Goal: Find specific page/section: Find specific page/section

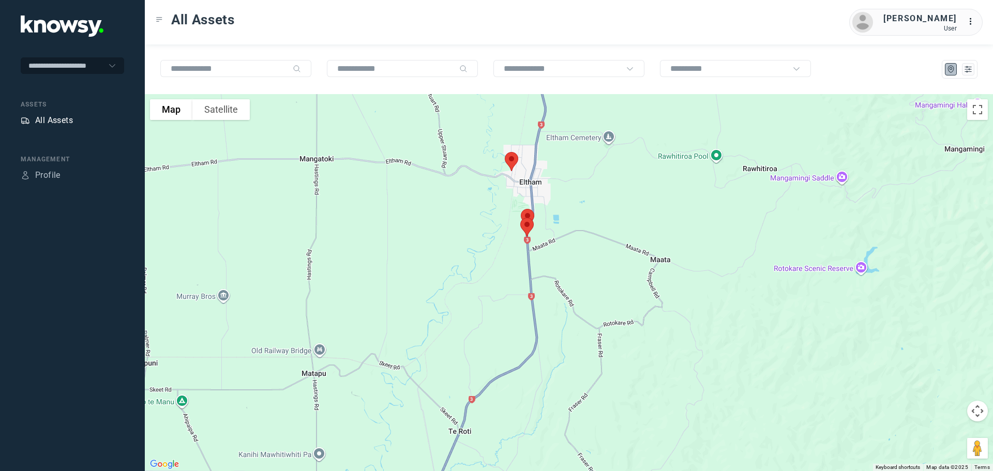
click at [46, 118] on div "All Assets" at bounding box center [54, 120] width 38 height 12
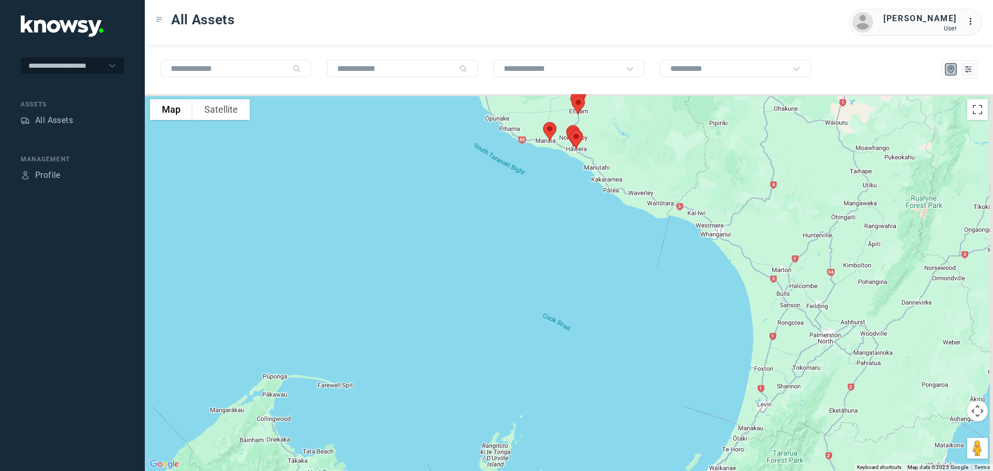
drag, startPoint x: 536, startPoint y: 227, endPoint x: 487, endPoint y: 314, distance: 99.4
click at [488, 333] on div at bounding box center [569, 282] width 849 height 377
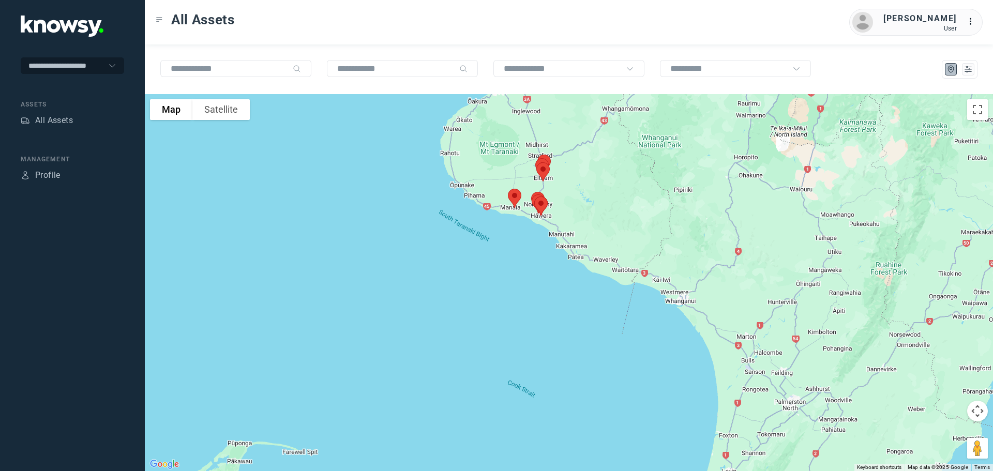
drag, startPoint x: 476, startPoint y: 290, endPoint x: 474, endPoint y: 295, distance: 5.3
click at [474, 295] on div at bounding box center [569, 282] width 849 height 377
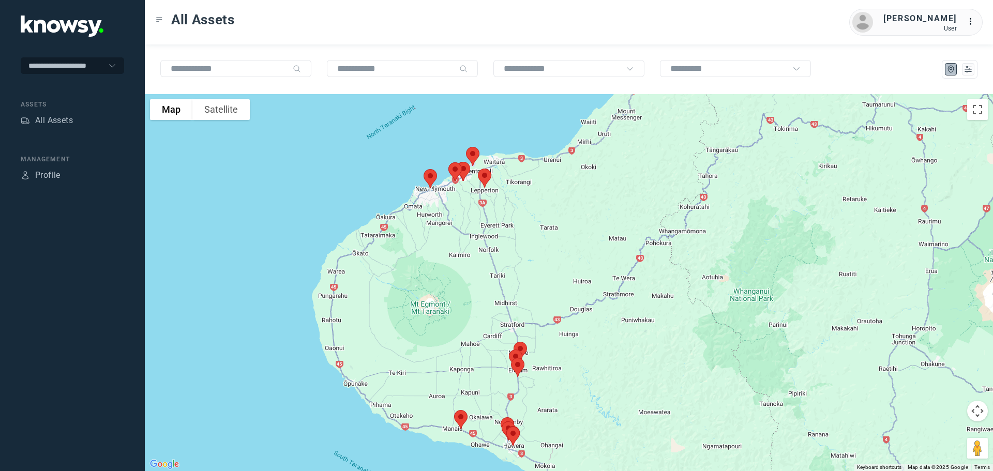
drag, startPoint x: 426, startPoint y: 179, endPoint x: 419, endPoint y: 324, distance: 145.6
click at [419, 324] on div at bounding box center [569, 282] width 849 height 377
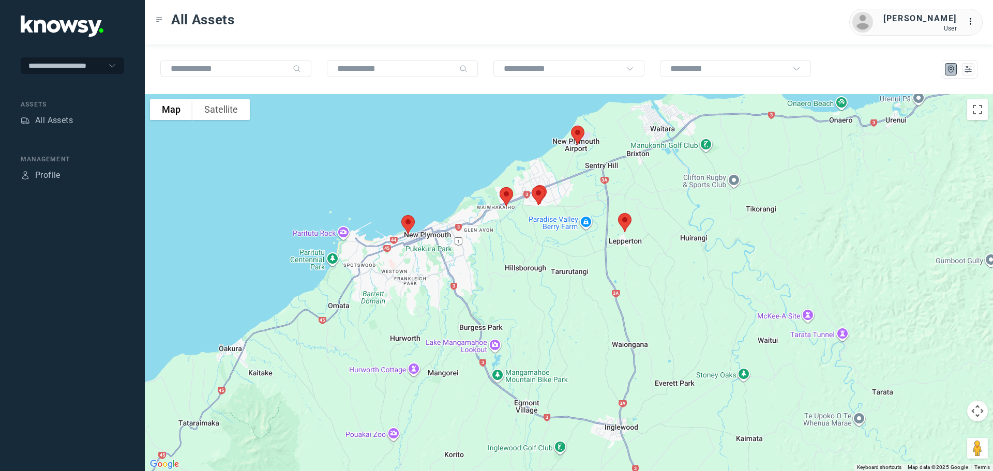
drag, startPoint x: 523, startPoint y: 253, endPoint x: 679, endPoint y: 349, distance: 184.2
click at [687, 341] on div at bounding box center [569, 282] width 849 height 377
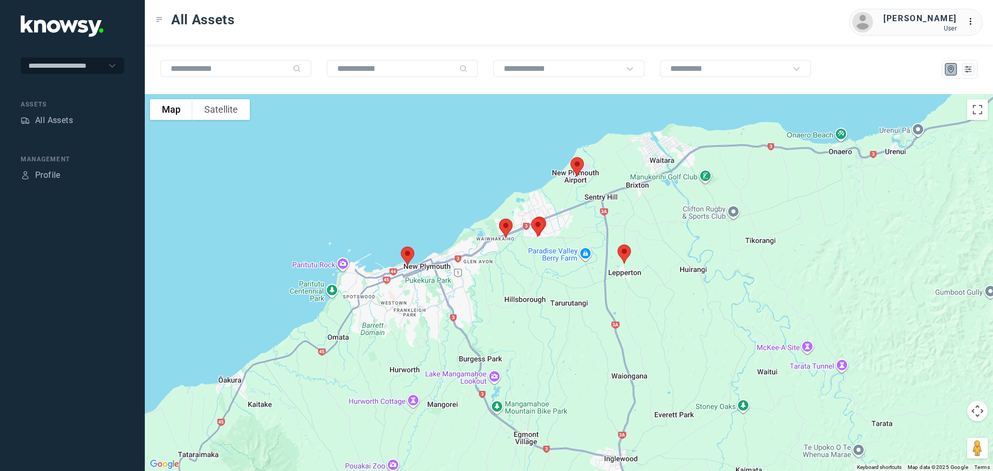
click at [504, 222] on img at bounding box center [506, 228] width 22 height 27
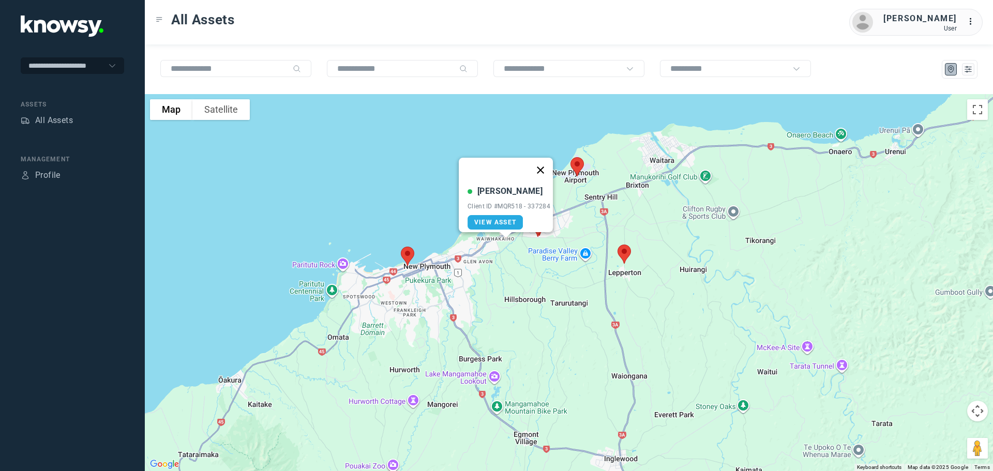
click at [546, 163] on button "Close" at bounding box center [540, 170] width 25 height 25
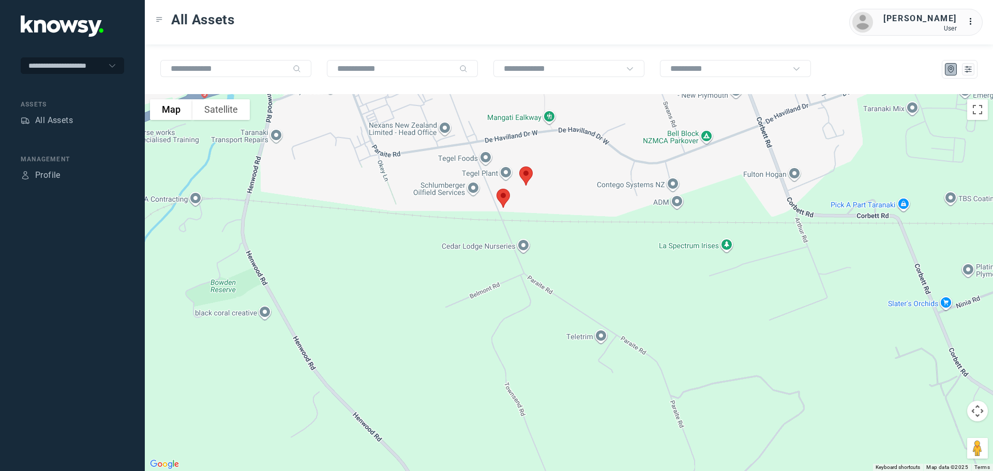
click at [529, 172] on img at bounding box center [526, 175] width 22 height 27
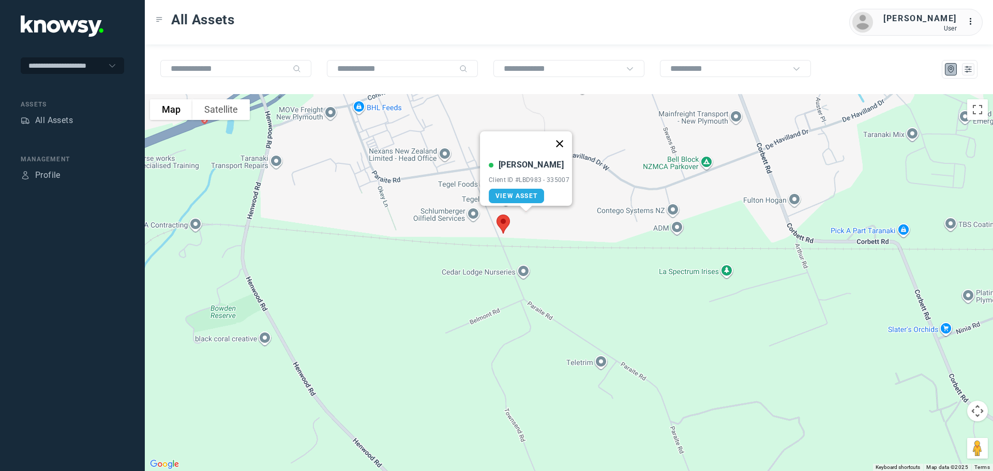
click at [566, 137] on button "Close" at bounding box center [559, 143] width 25 height 25
click at [506, 224] on img at bounding box center [504, 224] width 22 height 27
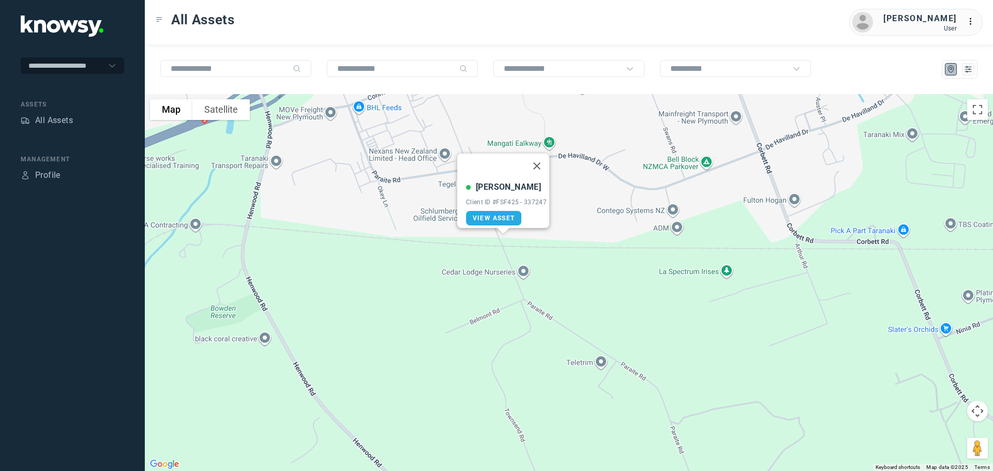
click at [544, 157] on button "Close" at bounding box center [537, 166] width 25 height 25
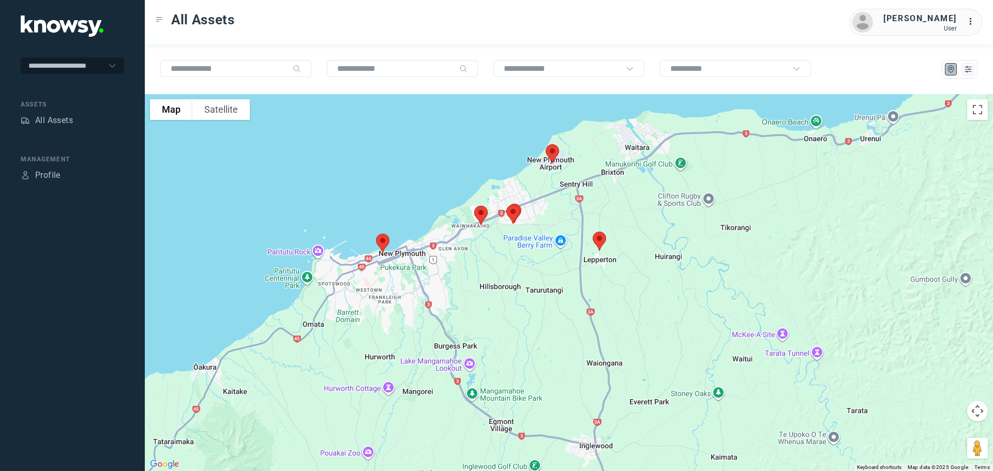
click at [555, 155] on img at bounding box center [553, 153] width 22 height 27
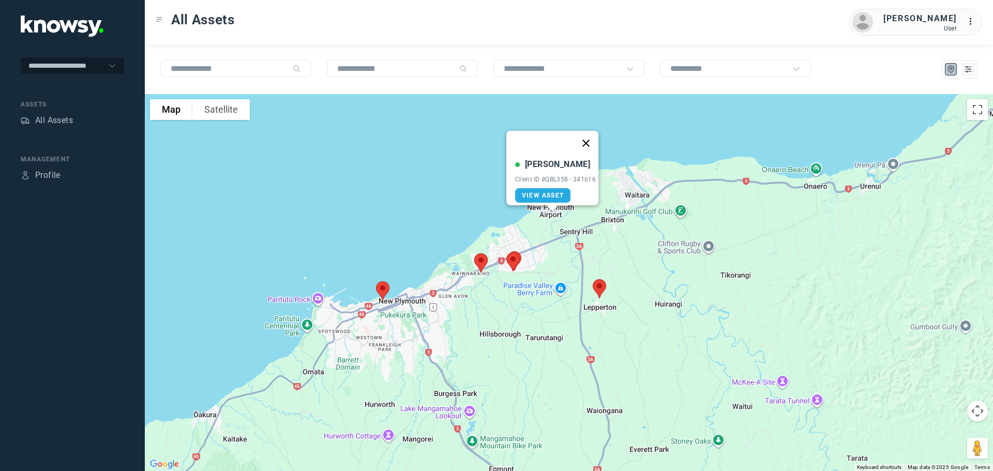
click at [592, 135] on button "Close" at bounding box center [586, 143] width 25 height 25
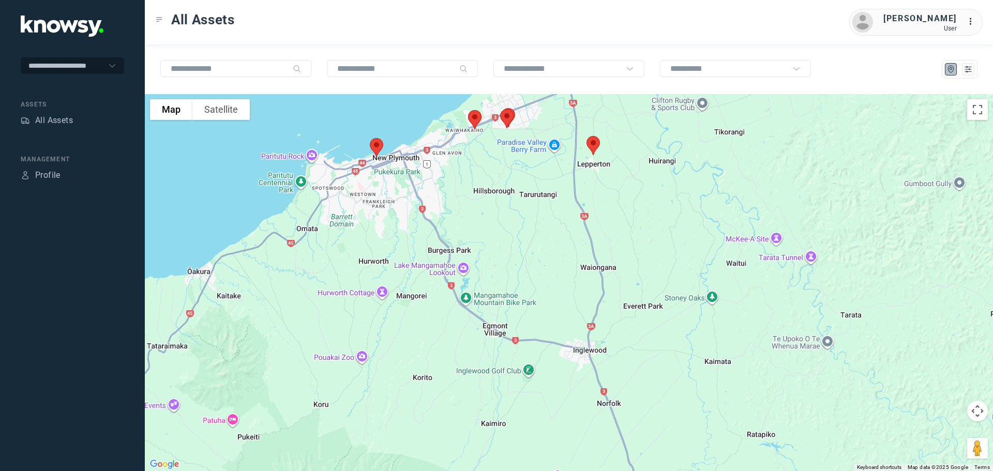
drag, startPoint x: 580, startPoint y: 290, endPoint x: 574, endPoint y: 145, distance: 145.0
click at [574, 142] on div at bounding box center [569, 282] width 849 height 377
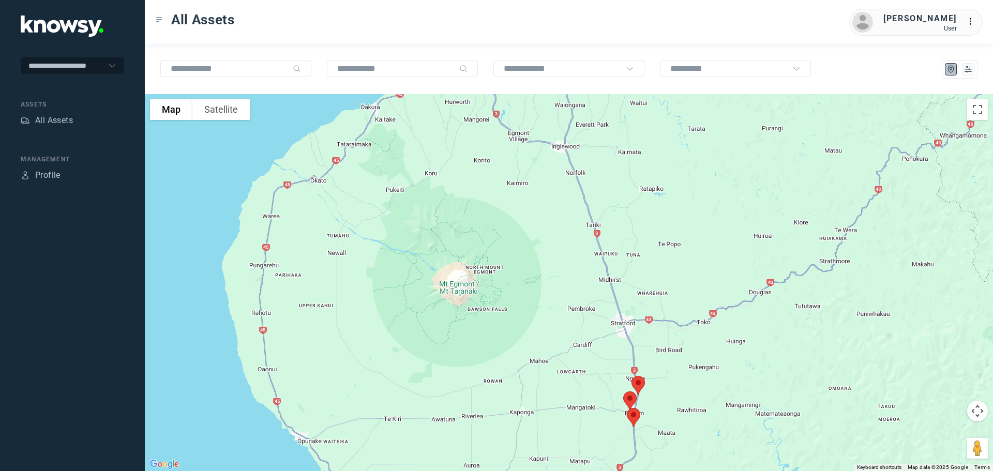
drag, startPoint x: 610, startPoint y: 323, endPoint x: 571, endPoint y: 166, distance: 162.0
click at [571, 166] on div at bounding box center [569, 282] width 849 height 377
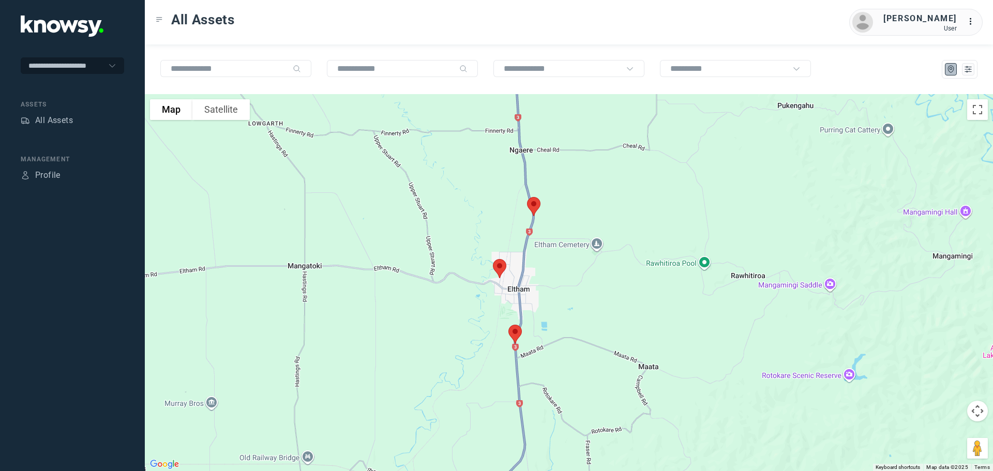
click at [537, 205] on img at bounding box center [534, 206] width 22 height 27
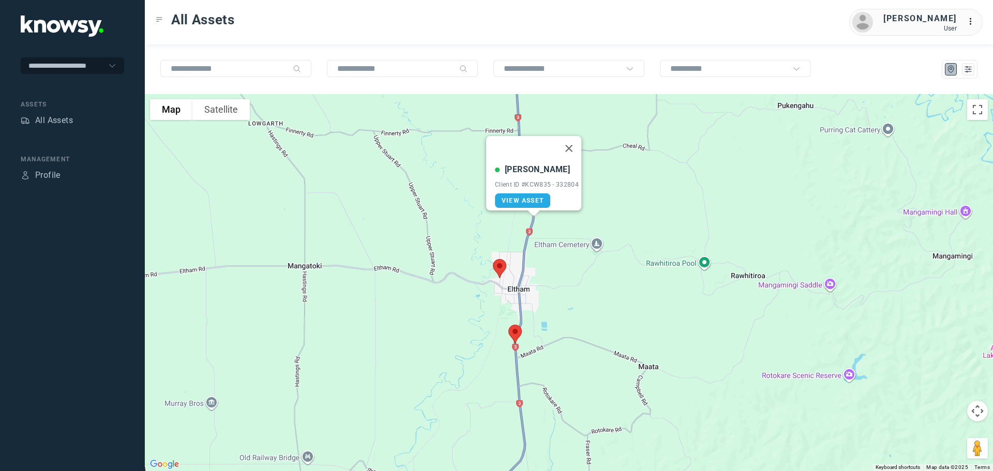
click at [578, 139] on button "Close" at bounding box center [569, 148] width 25 height 25
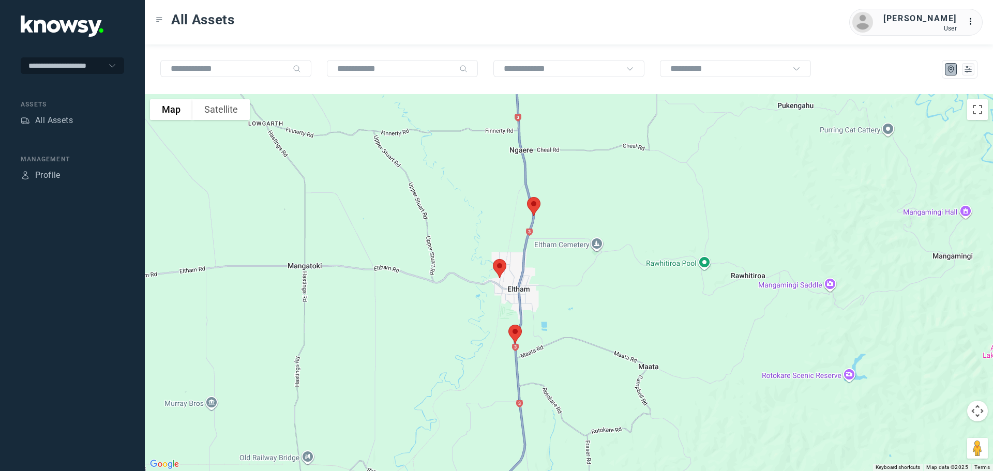
click at [513, 333] on img at bounding box center [516, 334] width 22 height 27
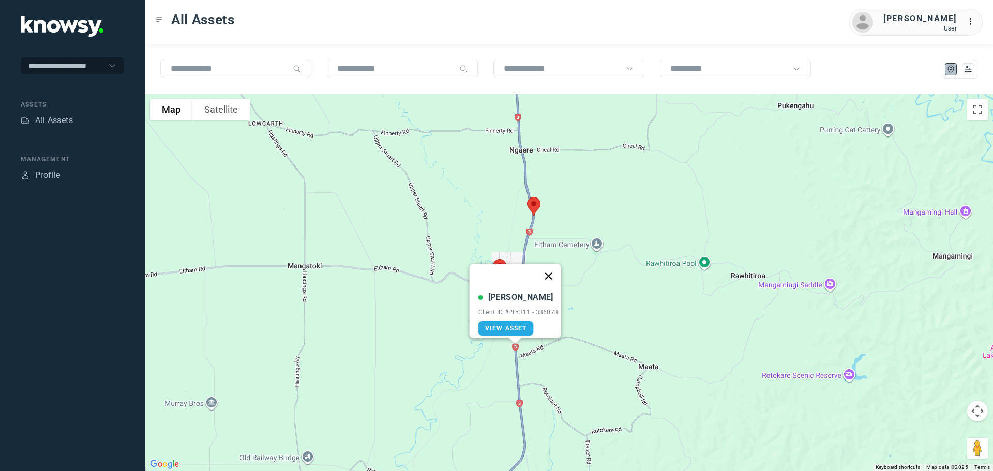
click at [554, 270] on button "Close" at bounding box center [548, 276] width 25 height 25
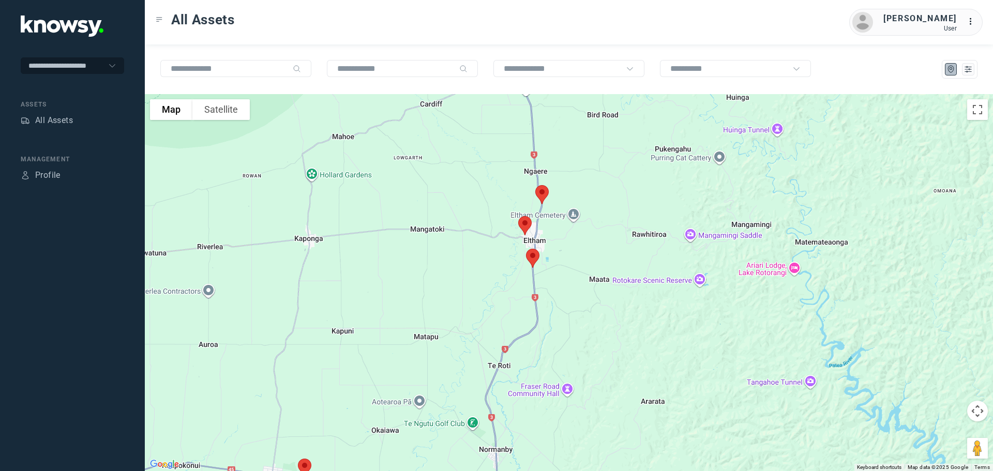
drag, startPoint x: 561, startPoint y: 361, endPoint x: 561, endPoint y: 302, distance: 59.5
click at [561, 302] on div at bounding box center [569, 282] width 849 height 377
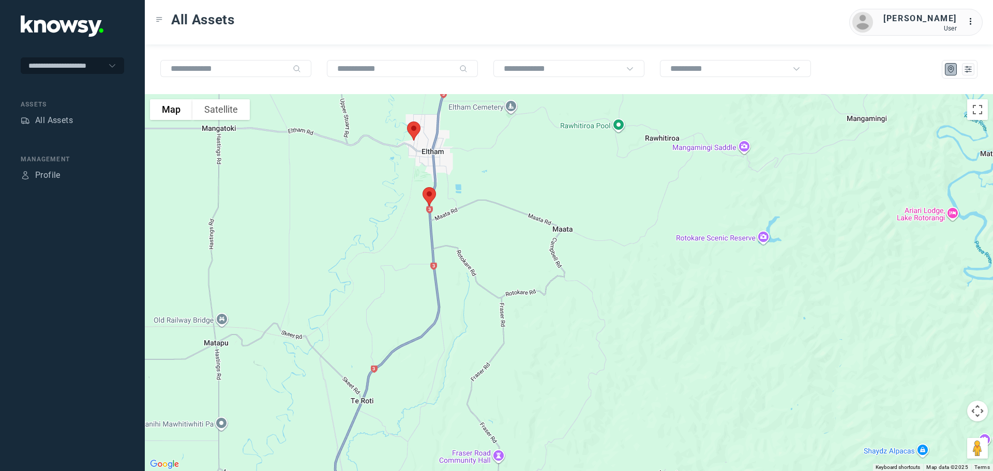
click at [416, 130] on img at bounding box center [414, 130] width 22 height 27
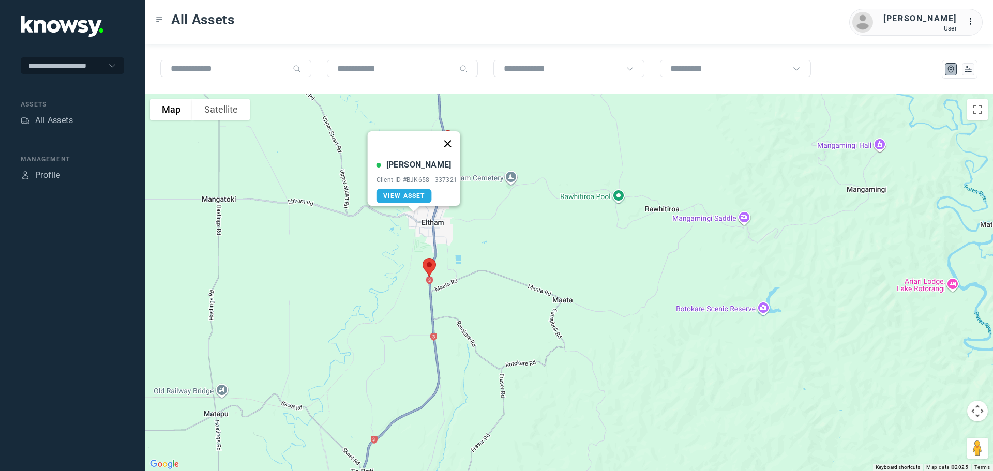
click at [453, 139] on button "Close" at bounding box center [447, 143] width 25 height 25
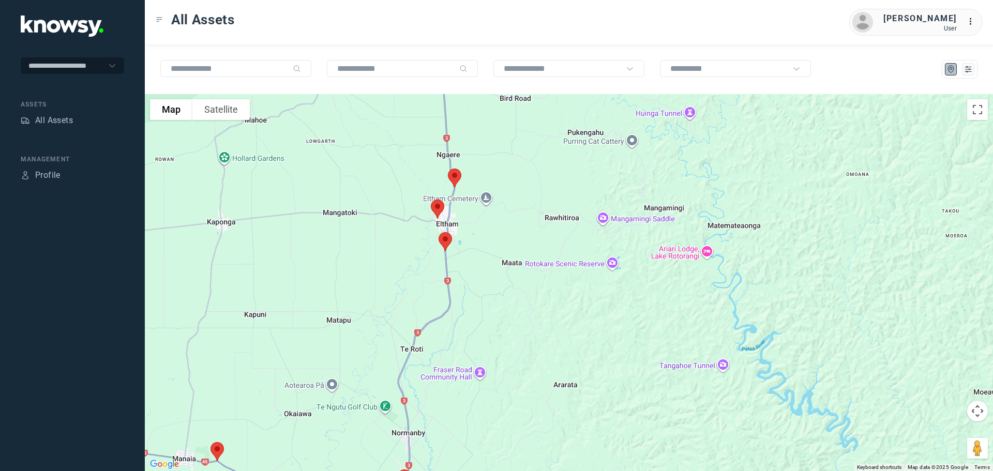
click at [446, 239] on img at bounding box center [446, 241] width 22 height 27
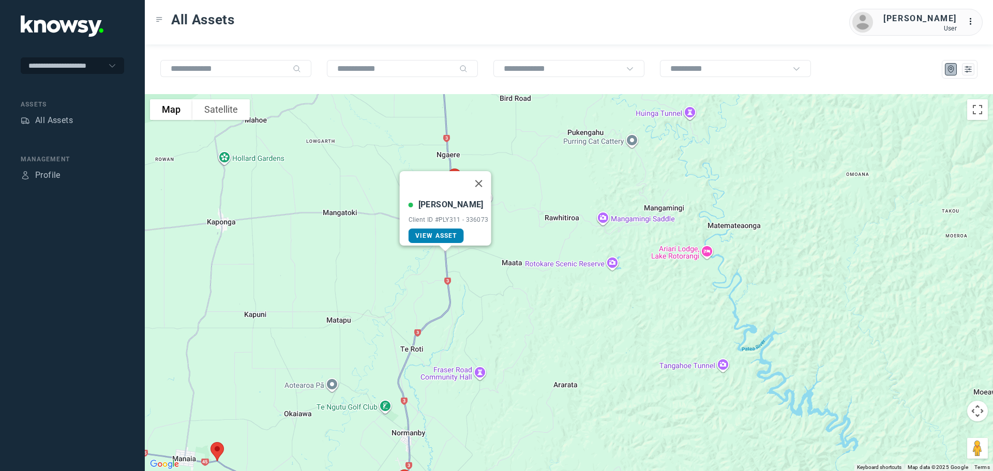
click at [443, 232] on span "View Asset" at bounding box center [437, 235] width 42 height 7
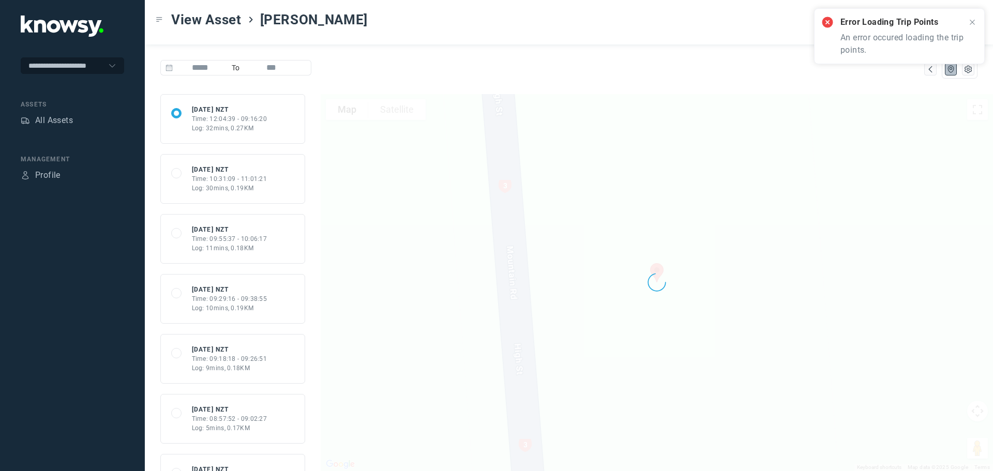
click at [971, 23] on icon at bounding box center [973, 22] width 8 height 8
click at [52, 119] on div "All Assets" at bounding box center [54, 120] width 38 height 12
